Goal: Transaction & Acquisition: Purchase product/service

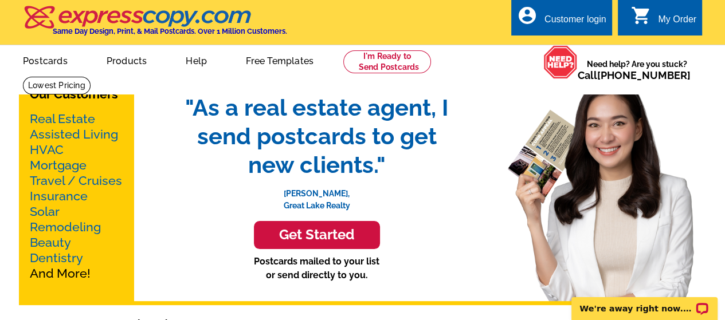
click at [60, 120] on link "Real Estate" at bounding box center [62, 119] width 65 height 14
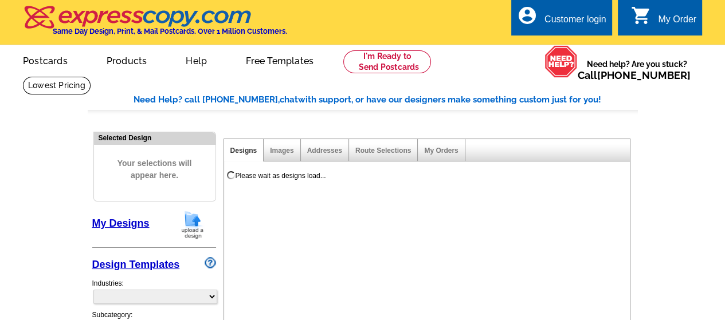
select select "785"
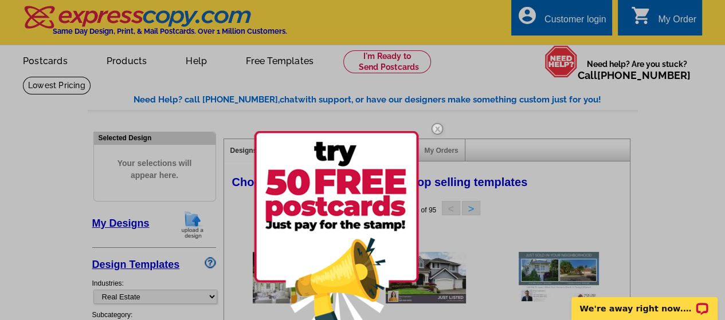
click at [131, 61] on div at bounding box center [362, 160] width 725 height 320
click at [131, 62] on div at bounding box center [362, 160] width 725 height 320
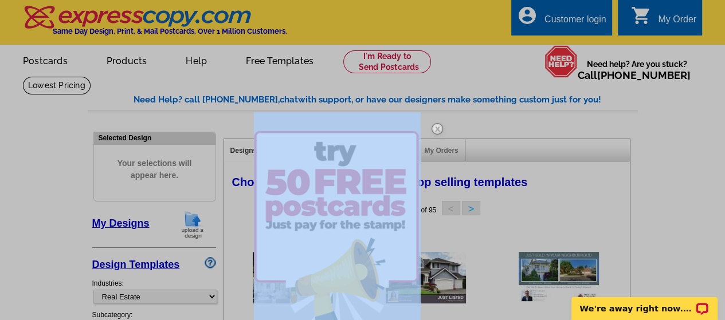
click at [131, 62] on div at bounding box center [362, 160] width 725 height 320
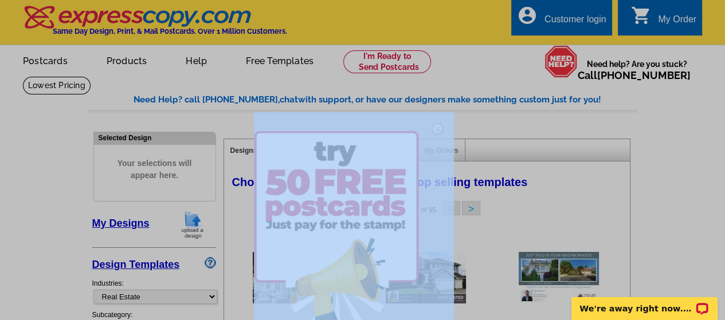
click at [131, 62] on div at bounding box center [362, 160] width 725 height 320
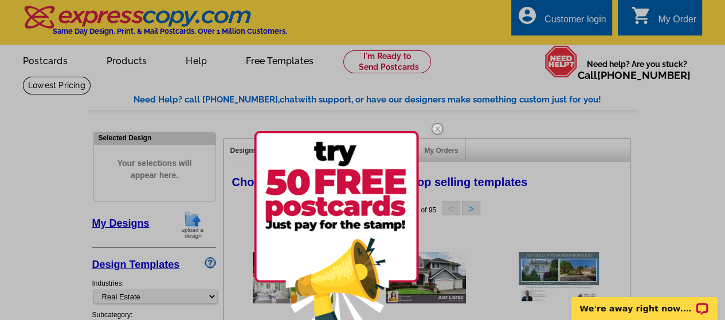
click at [131, 62] on div at bounding box center [362, 160] width 725 height 320
click at [114, 57] on div at bounding box center [362, 160] width 725 height 320
click at [122, 60] on div at bounding box center [362, 160] width 725 height 320
click at [440, 126] on img at bounding box center [437, 128] width 33 height 33
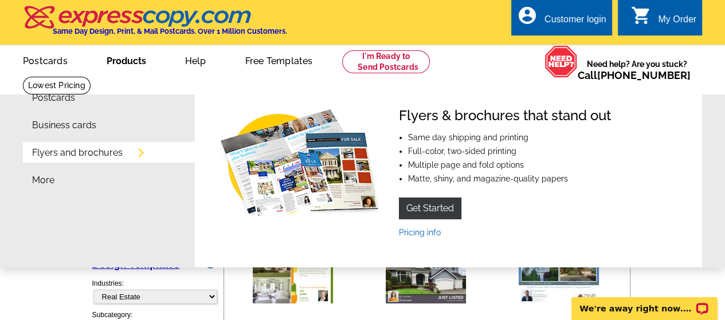
click at [130, 62] on link "Products" at bounding box center [126, 59] width 76 height 27
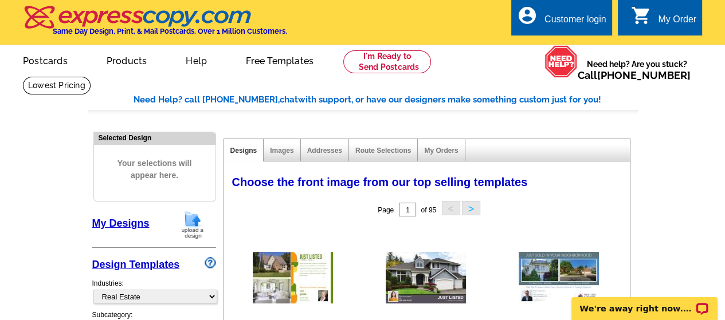
click at [129, 62] on link "Products" at bounding box center [126, 59] width 77 height 27
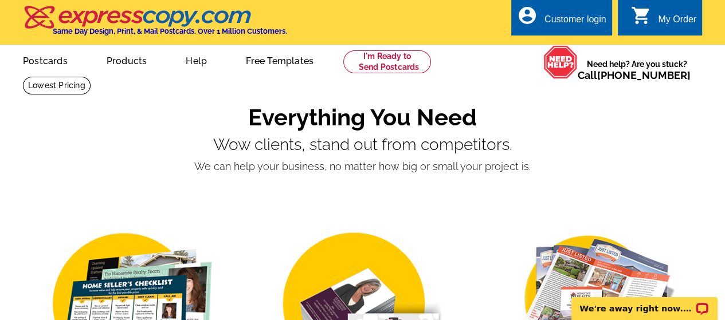
click at [129, 62] on link "Products" at bounding box center [126, 59] width 77 height 27
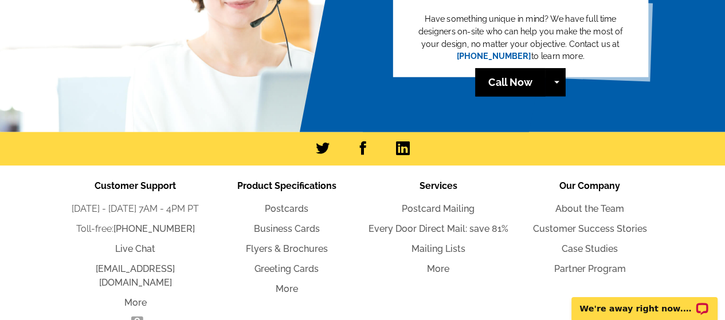
scroll to position [1316, 0]
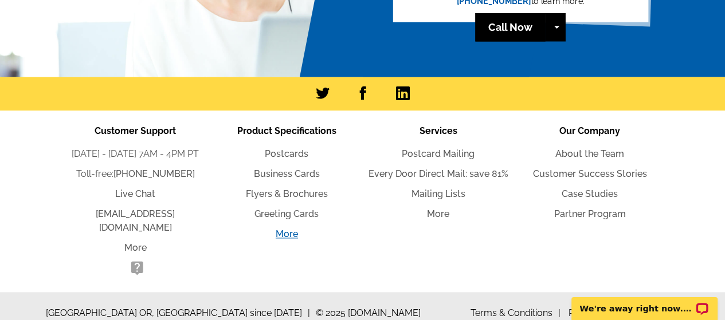
click at [287, 233] on link "More" at bounding box center [287, 234] width 22 height 11
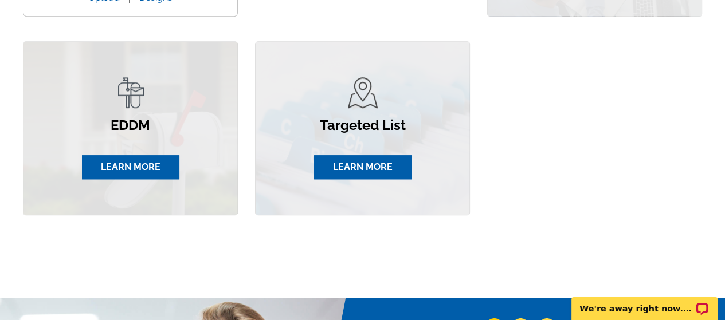
scroll to position [917, 0]
